Goal: Task Accomplishment & Management: Use online tool/utility

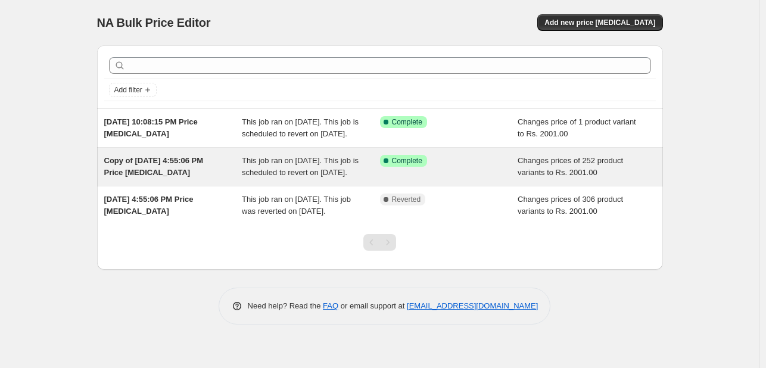
click at [327, 179] on div "This job ran on [DATE]. This job is scheduled to revert on [DATE]." at bounding box center [311, 167] width 138 height 24
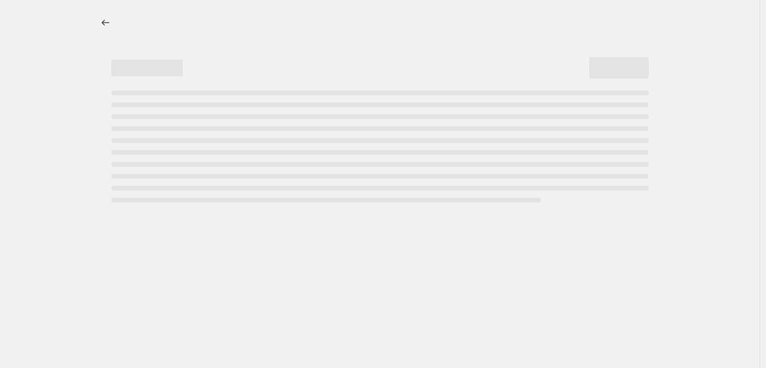
select select "collection"
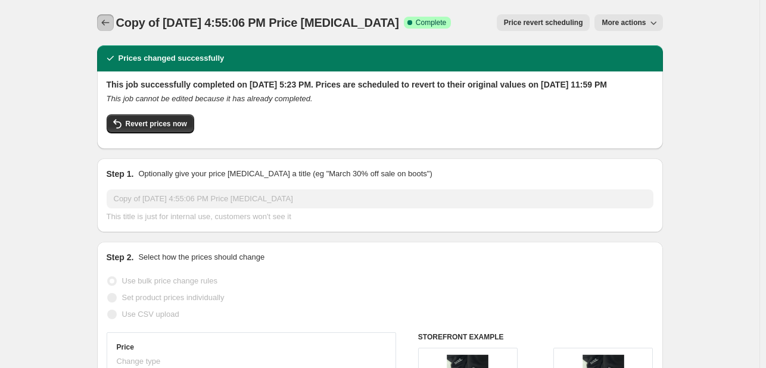
click at [104, 29] on button "Price change jobs" at bounding box center [105, 22] width 17 height 17
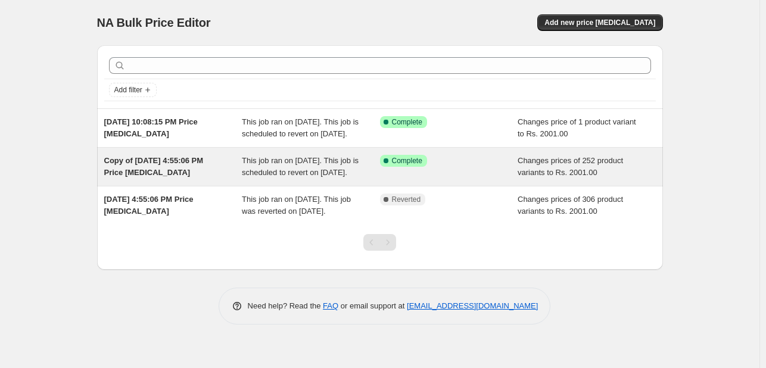
click at [300, 176] on span "This job ran on [DATE]. This job is scheduled to revert on [DATE]." at bounding box center [300, 166] width 117 height 21
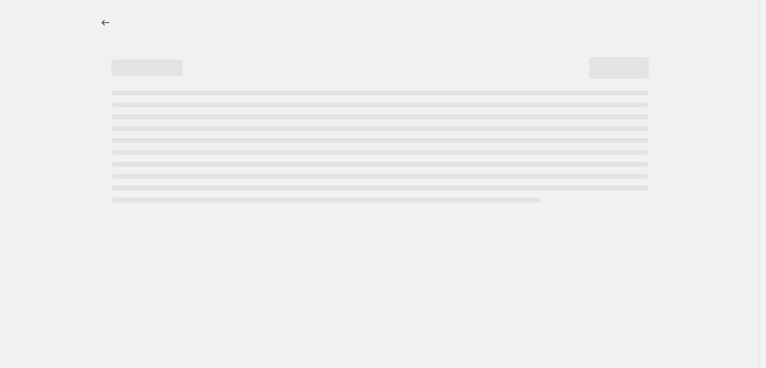
select select "collection"
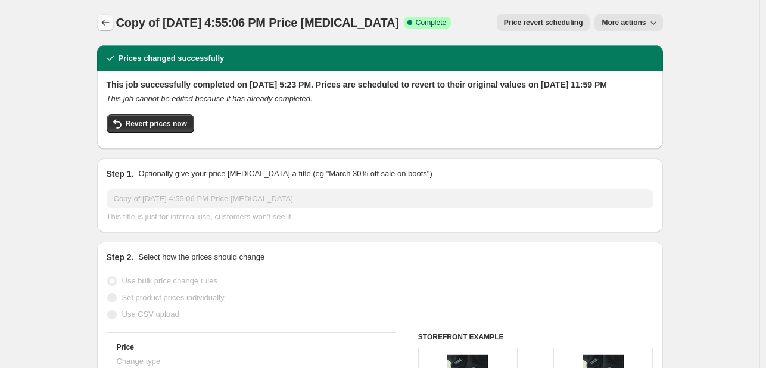
click at [108, 29] on button "Price change jobs" at bounding box center [105, 22] width 17 height 17
